Goal: Find specific page/section: Find specific page/section

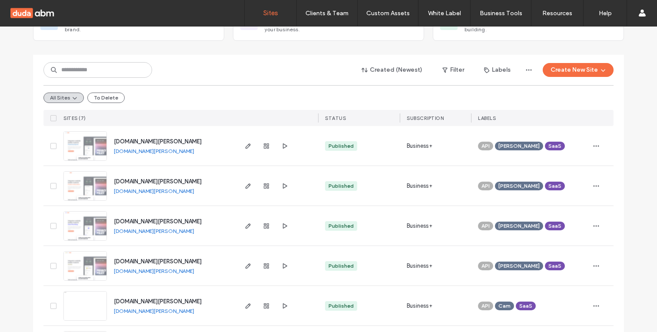
scroll to position [161, 0]
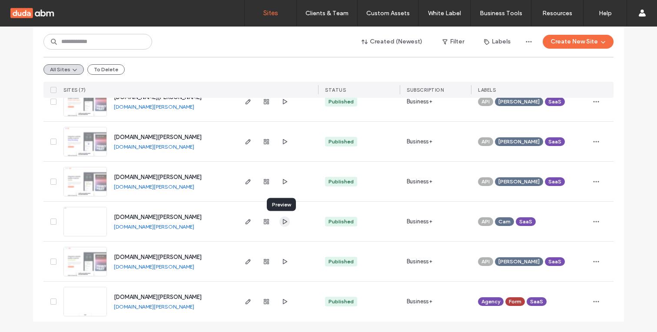
click at [283, 222] on use "button" at bounding box center [285, 221] width 4 height 5
click at [284, 181] on use "button" at bounding box center [285, 181] width 4 height 5
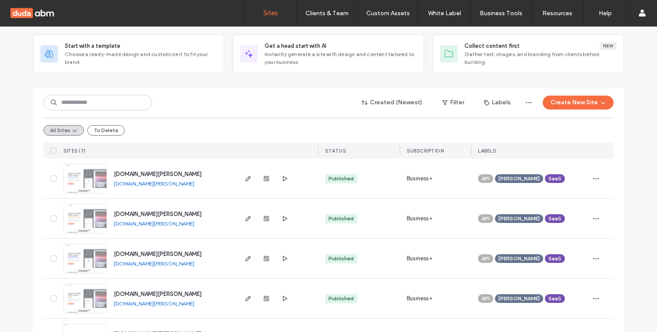
scroll to position [0, 0]
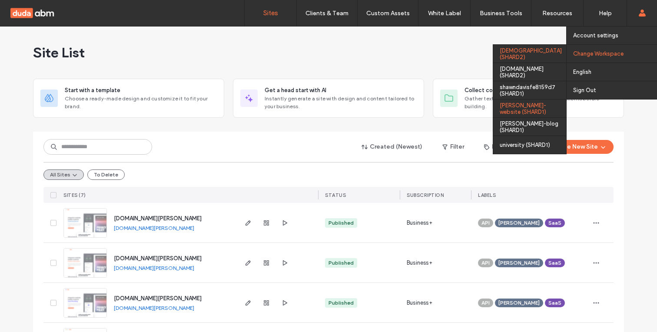
click at [539, 110] on div "[PERSON_NAME]-website (SHARD1)" at bounding box center [529, 108] width 73 height 18
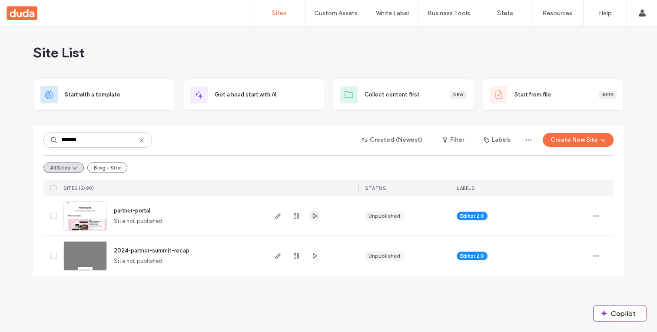
type input "*******"
click at [313, 217] on use "button" at bounding box center [315, 215] width 4 height 5
click at [281, 217] on icon "button" at bounding box center [278, 216] width 7 height 7
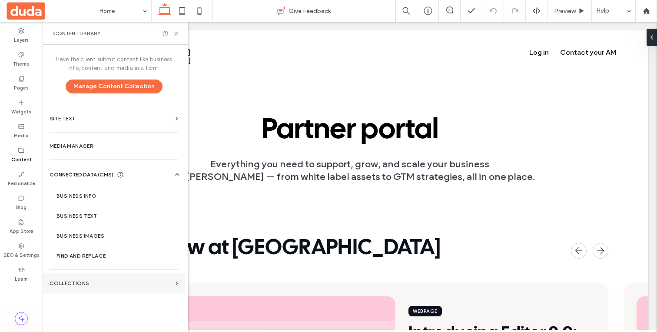
click at [92, 287] on section "Collections" at bounding box center [114, 283] width 143 height 20
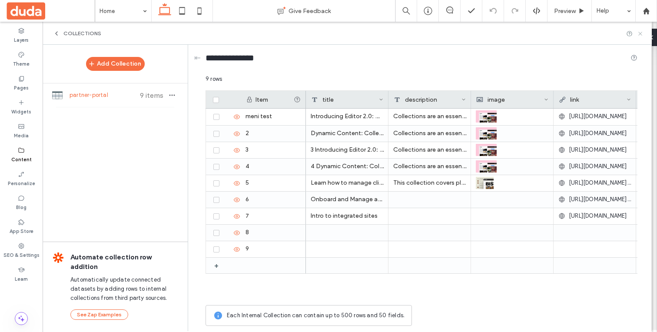
click at [642, 34] on icon at bounding box center [640, 33] width 7 height 7
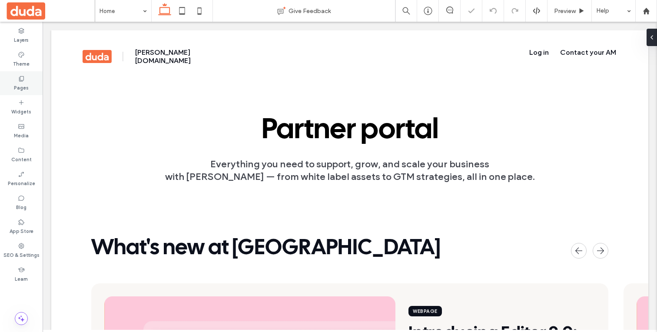
click at [36, 85] on div "Pages" at bounding box center [21, 83] width 43 height 24
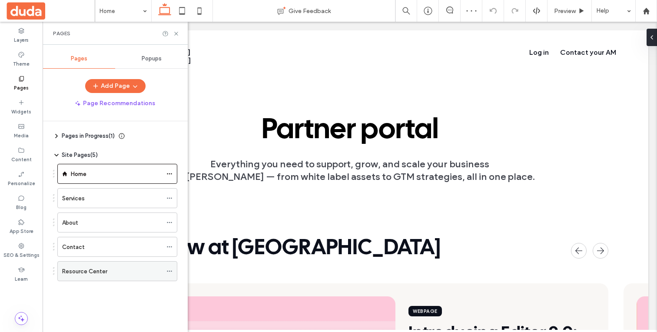
click at [102, 266] on label "Resource Center" at bounding box center [84, 271] width 45 height 15
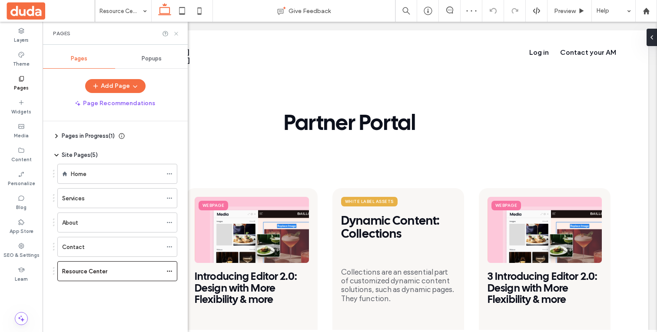
click at [176, 30] on icon at bounding box center [176, 33] width 7 height 7
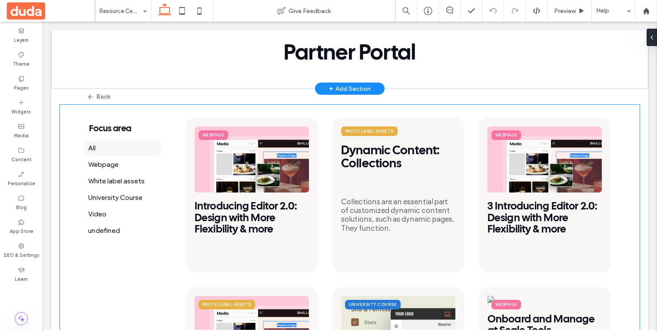
scroll to position [71, 0]
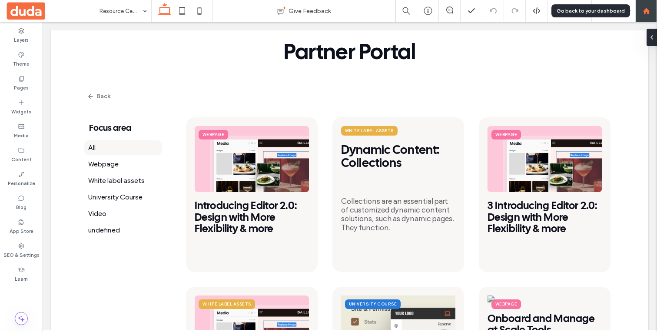
click at [648, 17] on div at bounding box center [647, 11] width 22 height 22
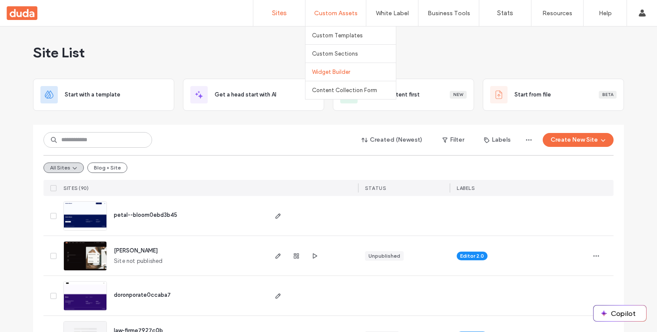
click at [346, 77] on link "Widget Builder" at bounding box center [354, 72] width 84 height 18
